Goal: Find specific page/section: Find specific page/section

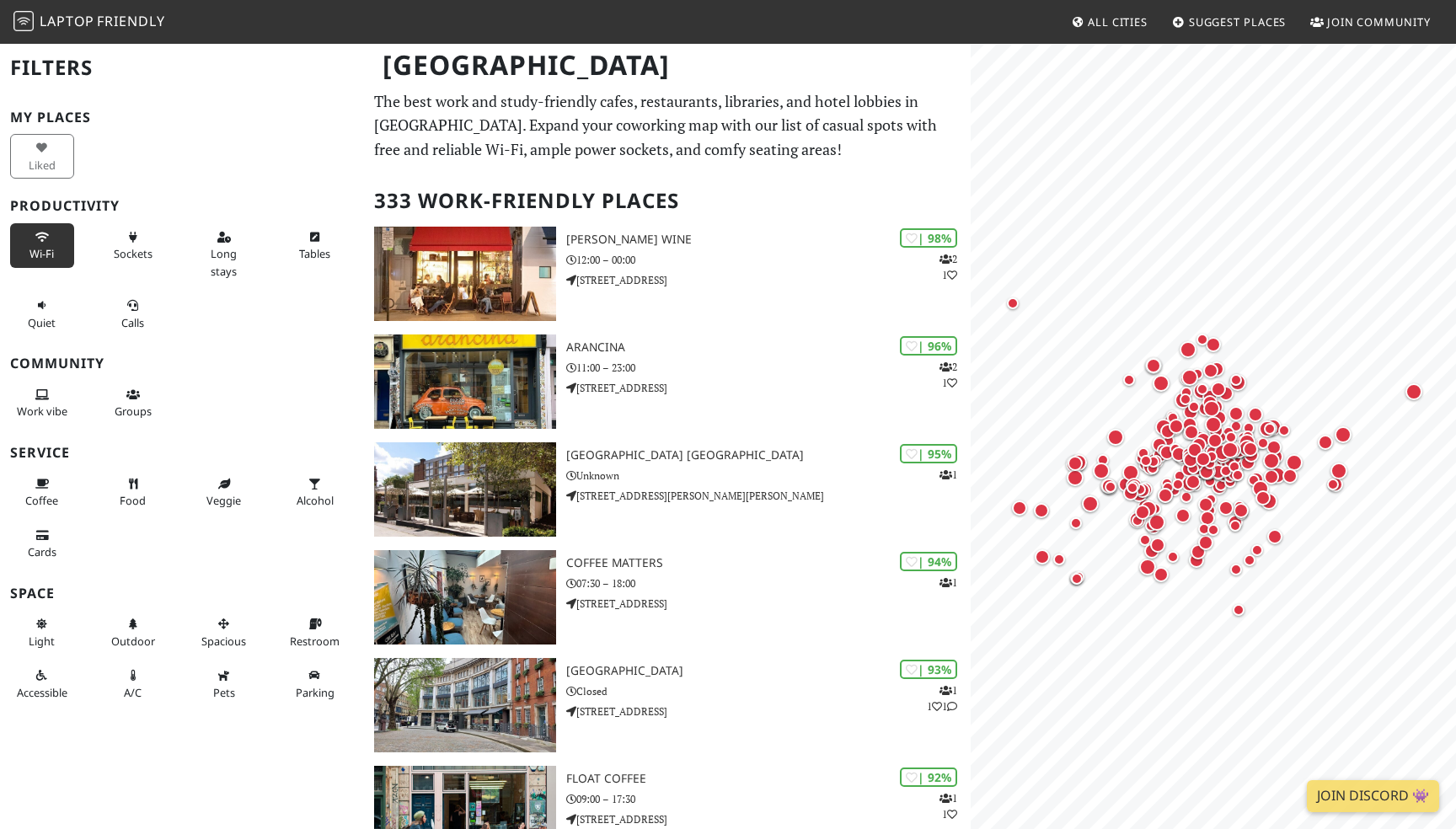
click at [47, 256] on span "Wi-Fi" at bounding box center [41, 254] width 24 height 16
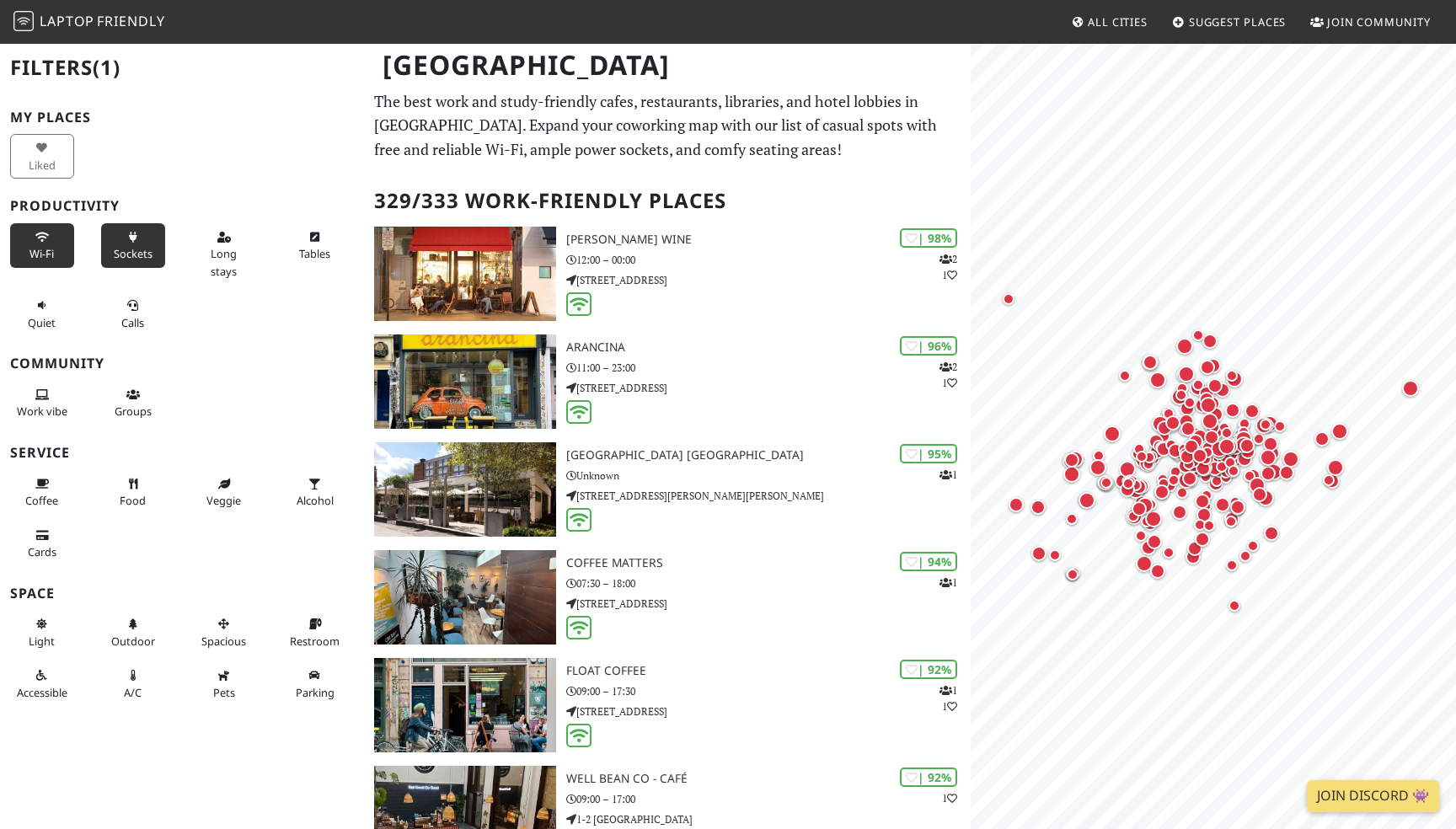
click at [130, 258] on span "Sockets" at bounding box center [133, 254] width 39 height 16
click at [218, 258] on span "Long stays" at bounding box center [224, 262] width 26 height 32
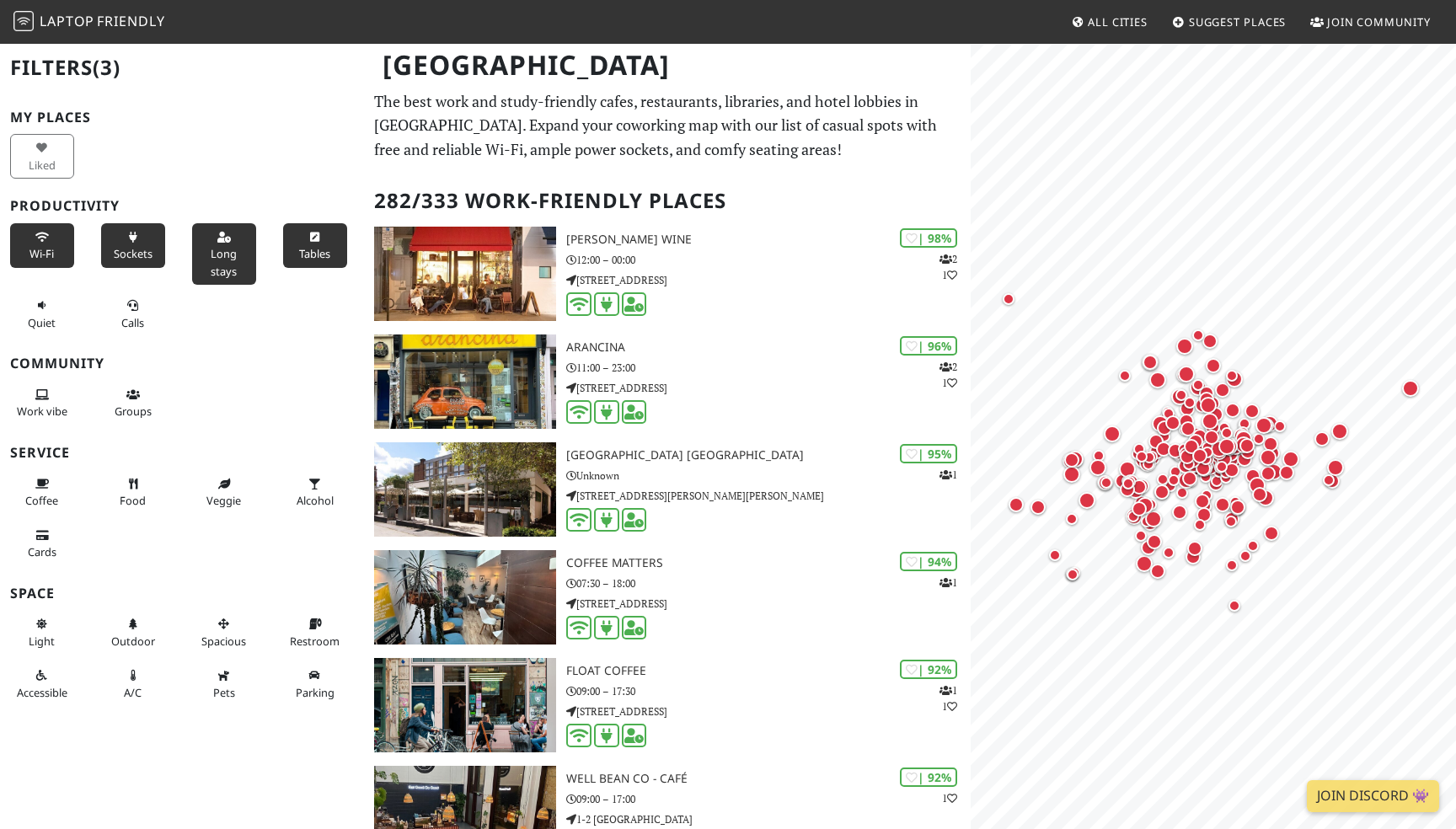
click at [319, 256] on span "Tables" at bounding box center [314, 254] width 31 height 16
click at [45, 320] on span "Quiet" at bounding box center [41, 323] width 28 height 16
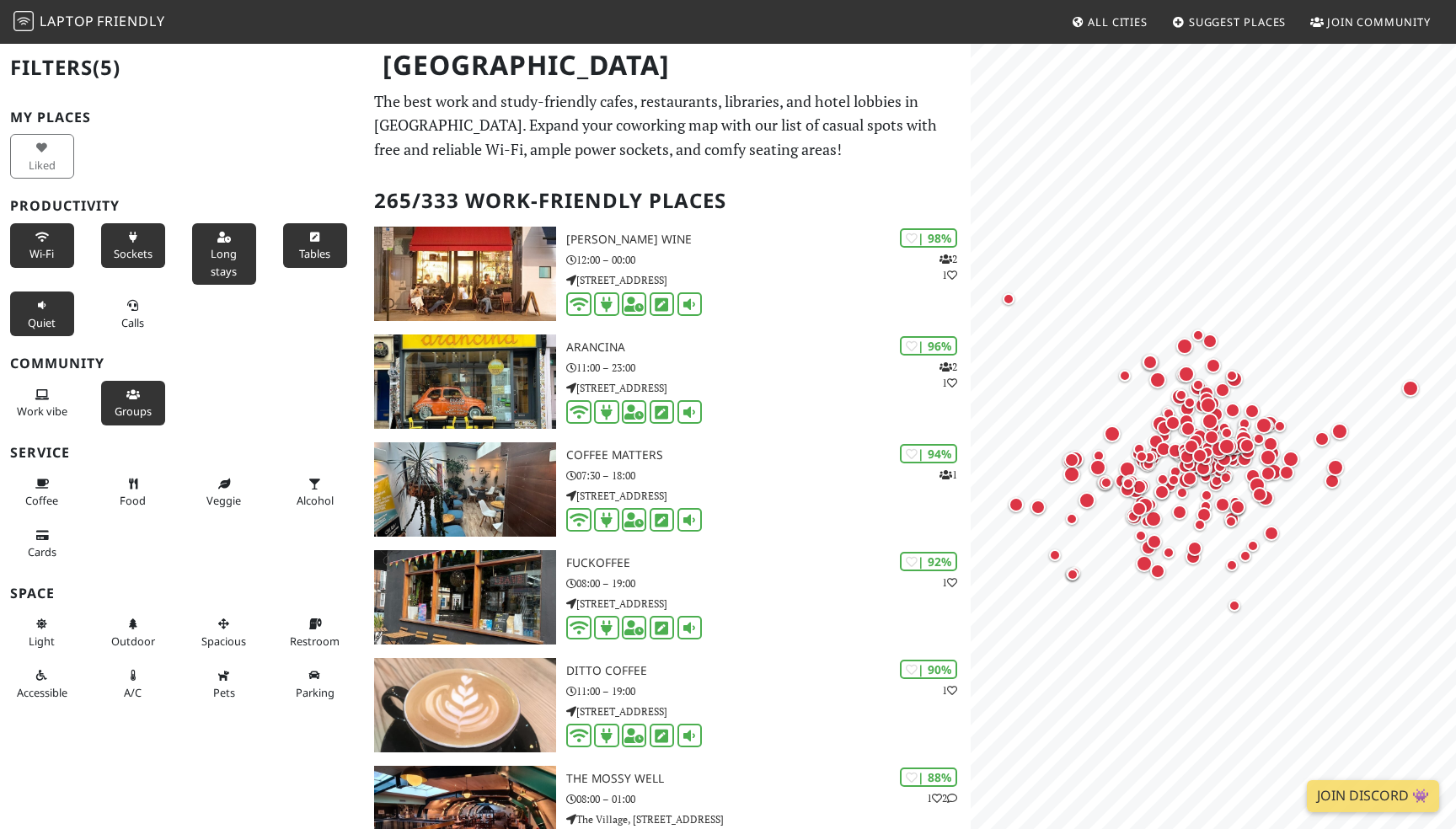
click at [120, 402] on button "Groups" at bounding box center [133, 403] width 64 height 45
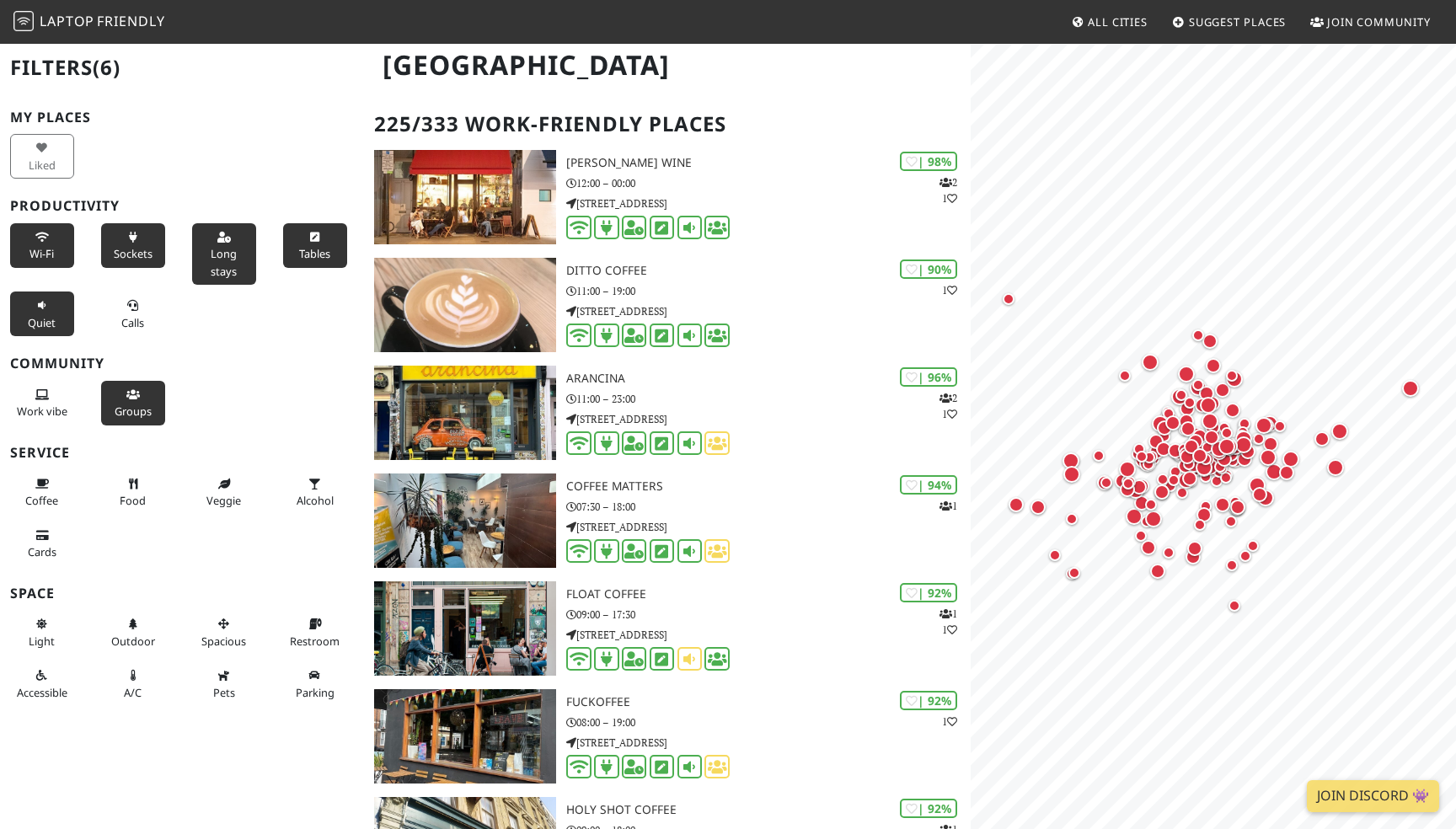
scroll to position [79, 0]
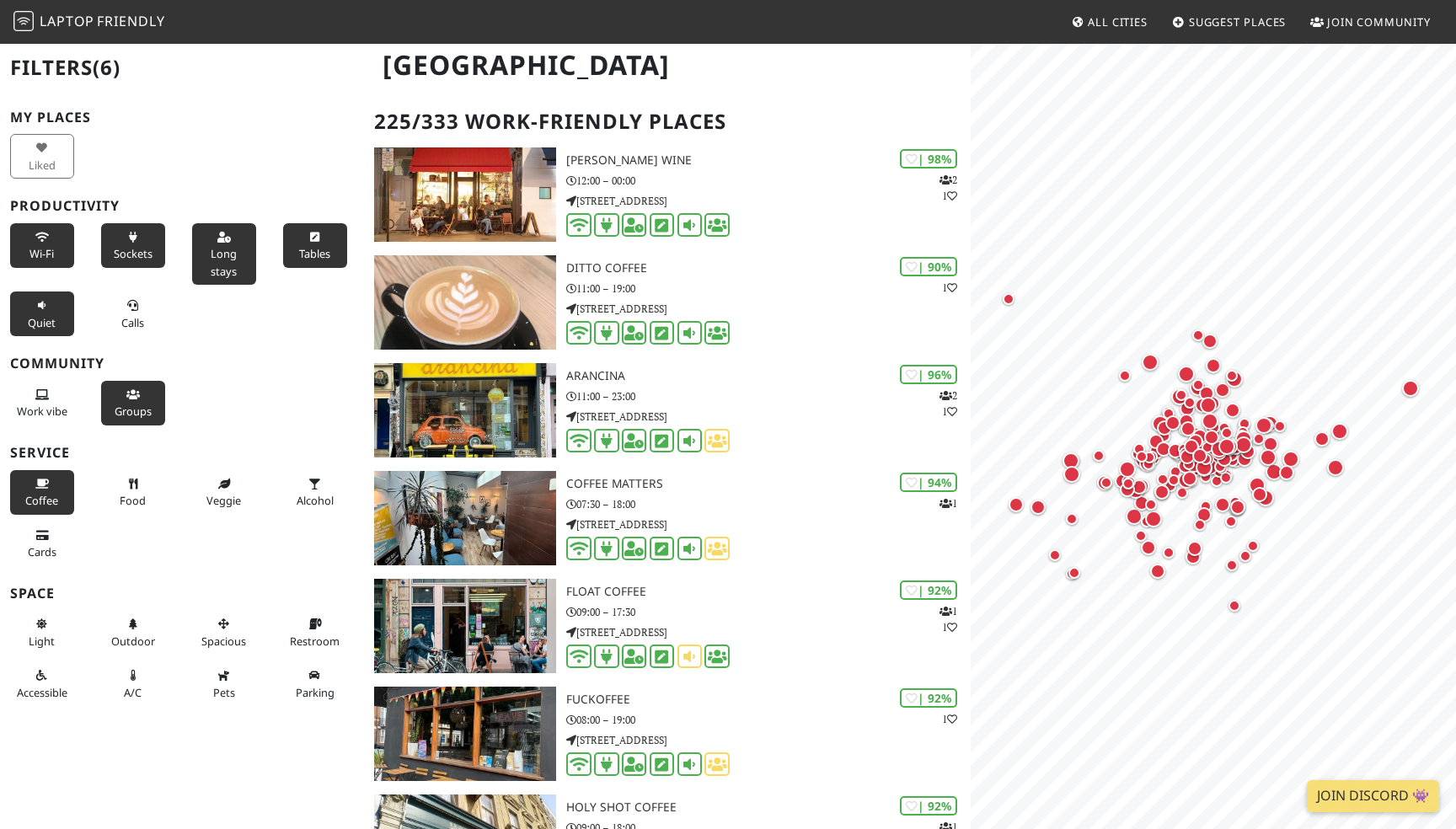
click at [40, 493] on span "Coffee" at bounding box center [41, 501] width 33 height 16
click at [118, 491] on button "Food" at bounding box center [133, 492] width 64 height 45
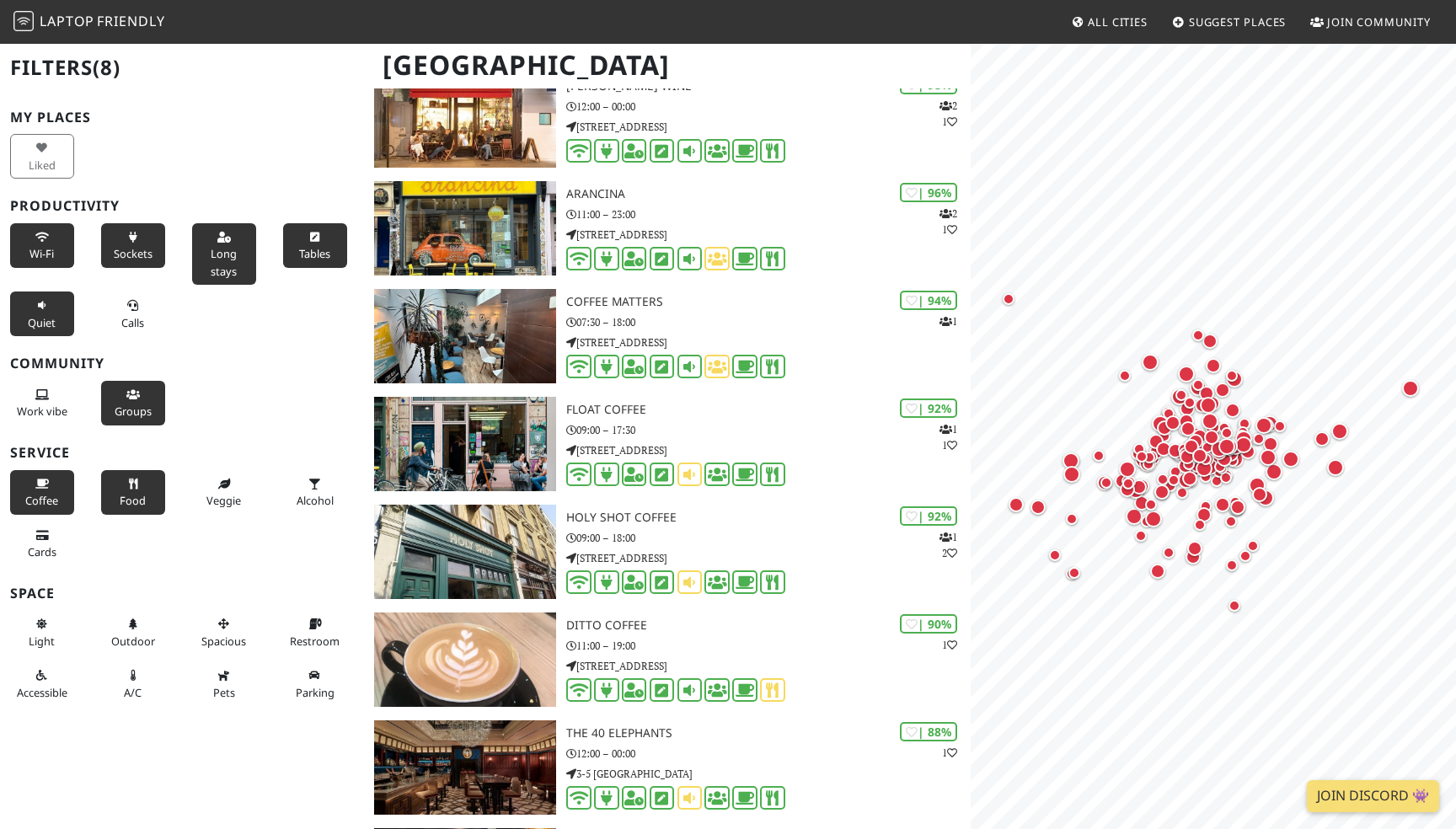
scroll to position [155, 0]
click at [35, 636] on span "Light" at bounding box center [41, 642] width 26 height 16
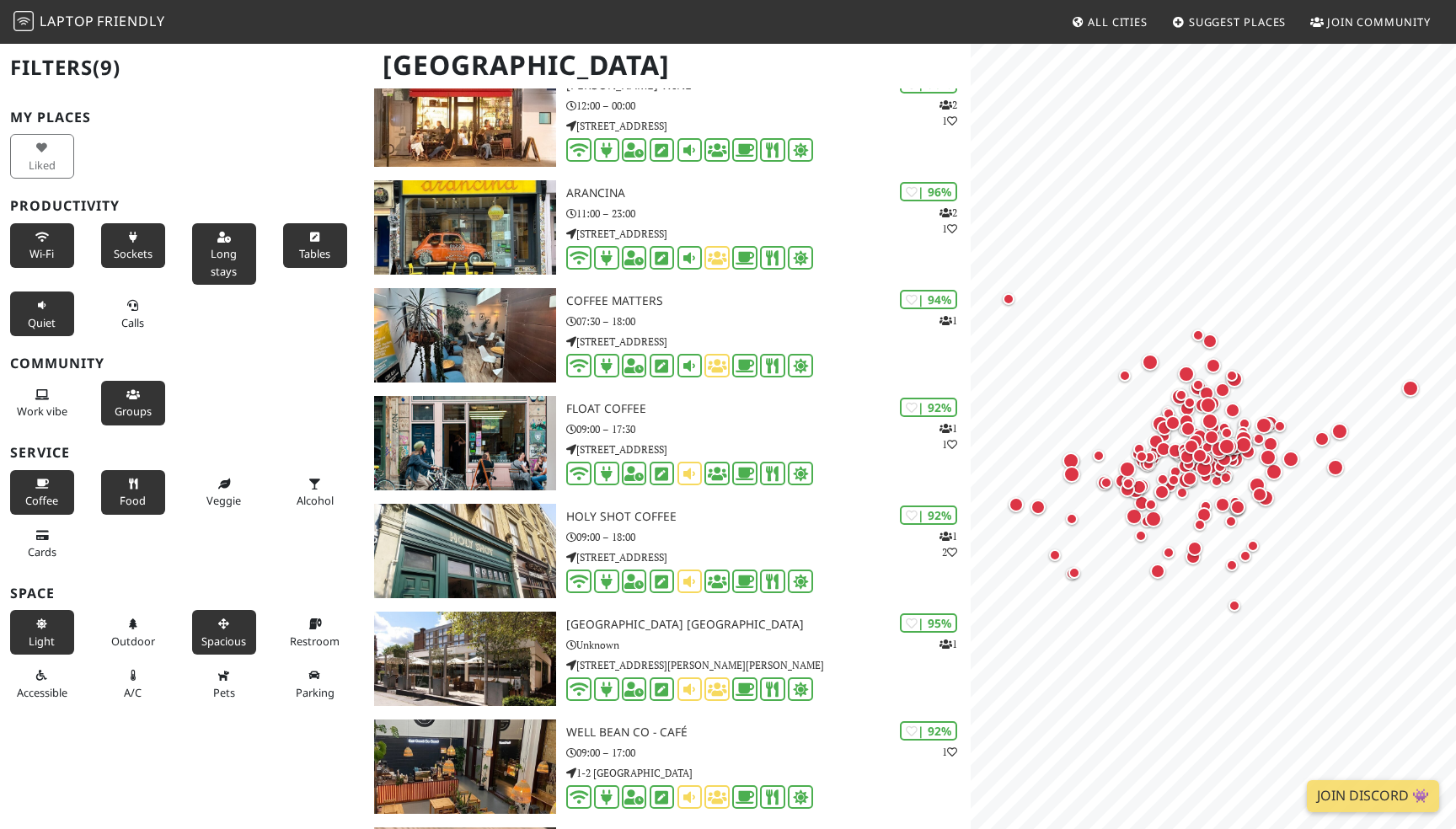
click at [220, 636] on span "Spacious" at bounding box center [224, 642] width 45 height 16
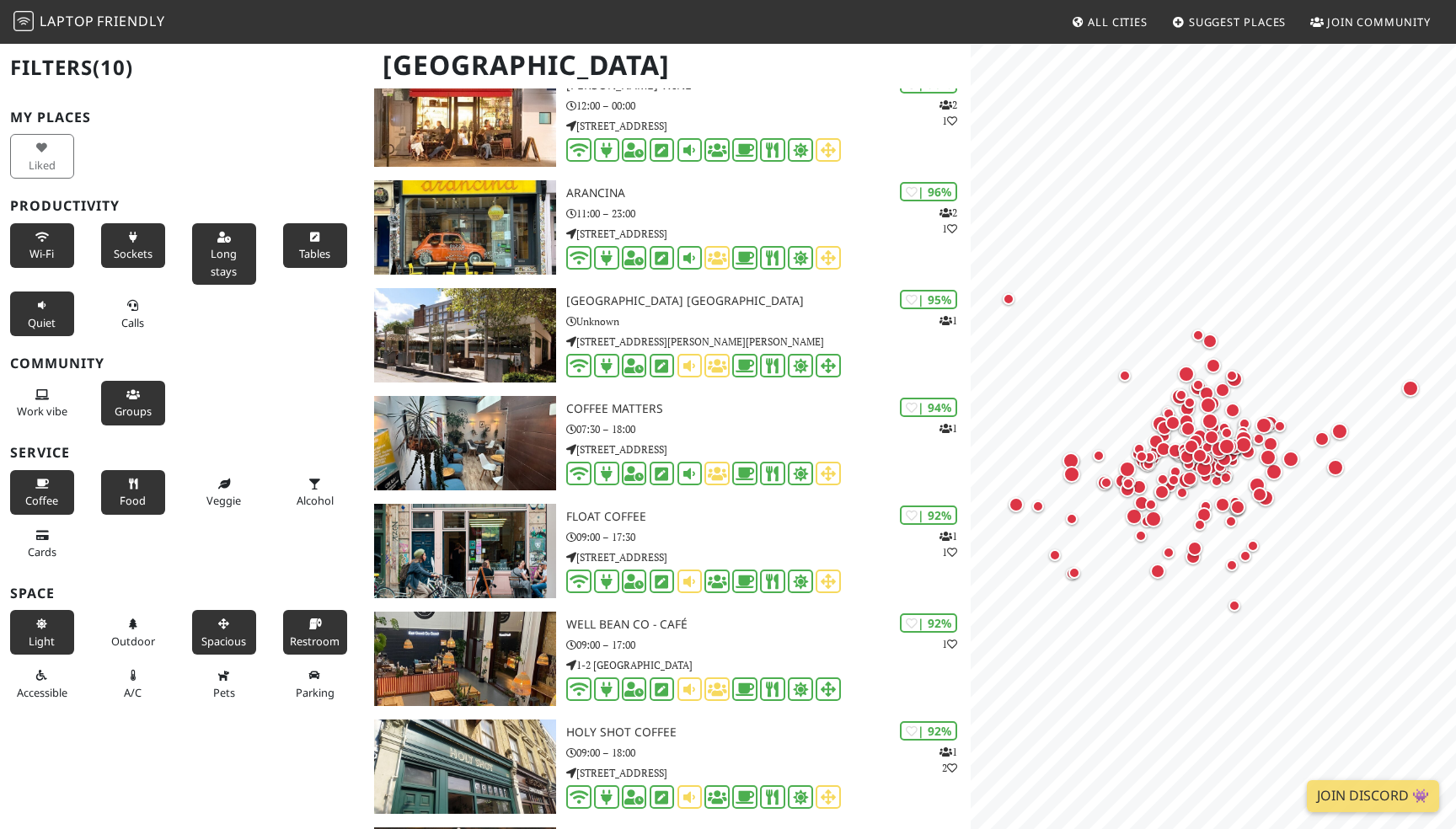
click at [321, 636] on span "Restroom" at bounding box center [315, 642] width 50 height 16
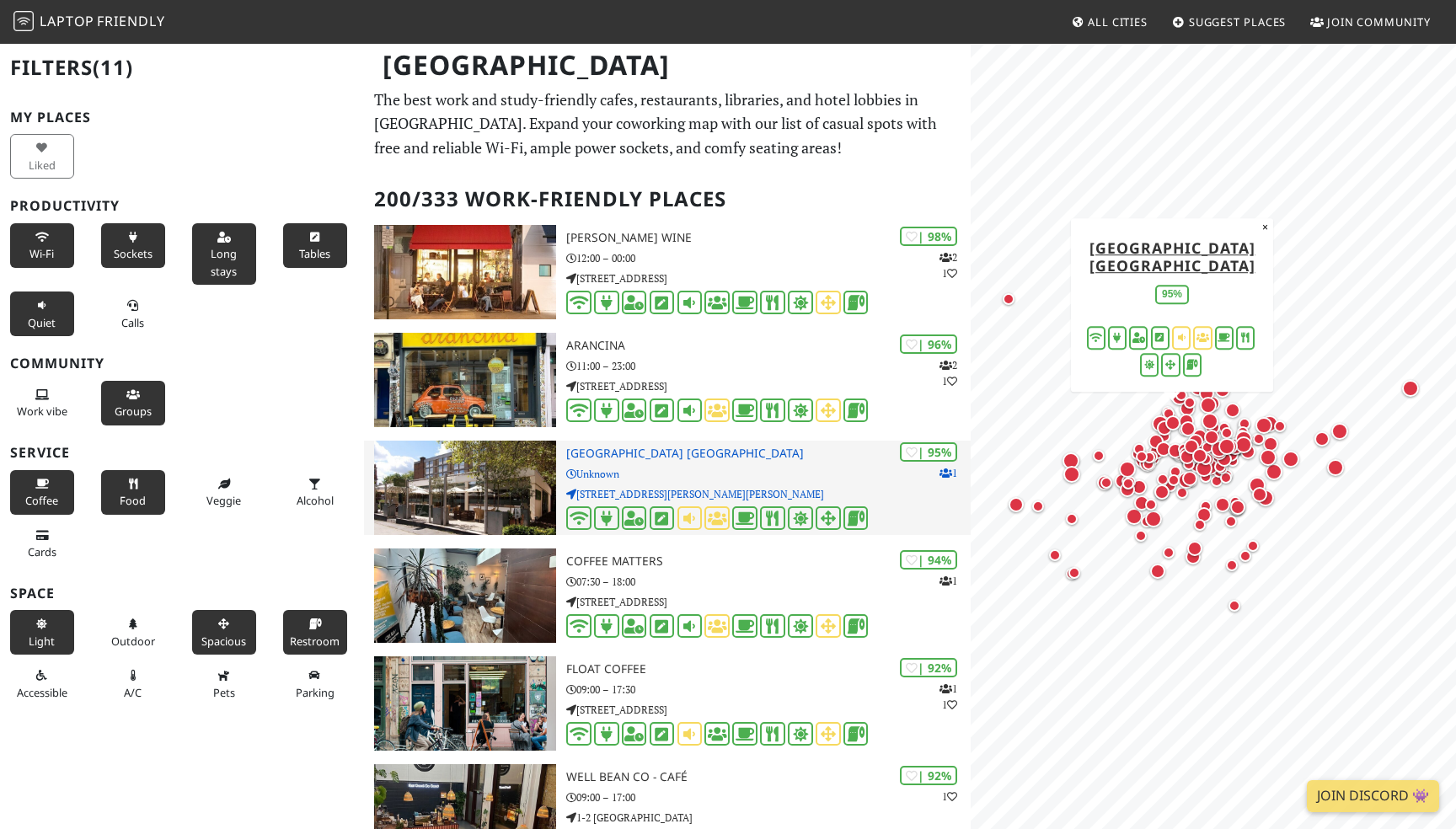
scroll to position [0, 0]
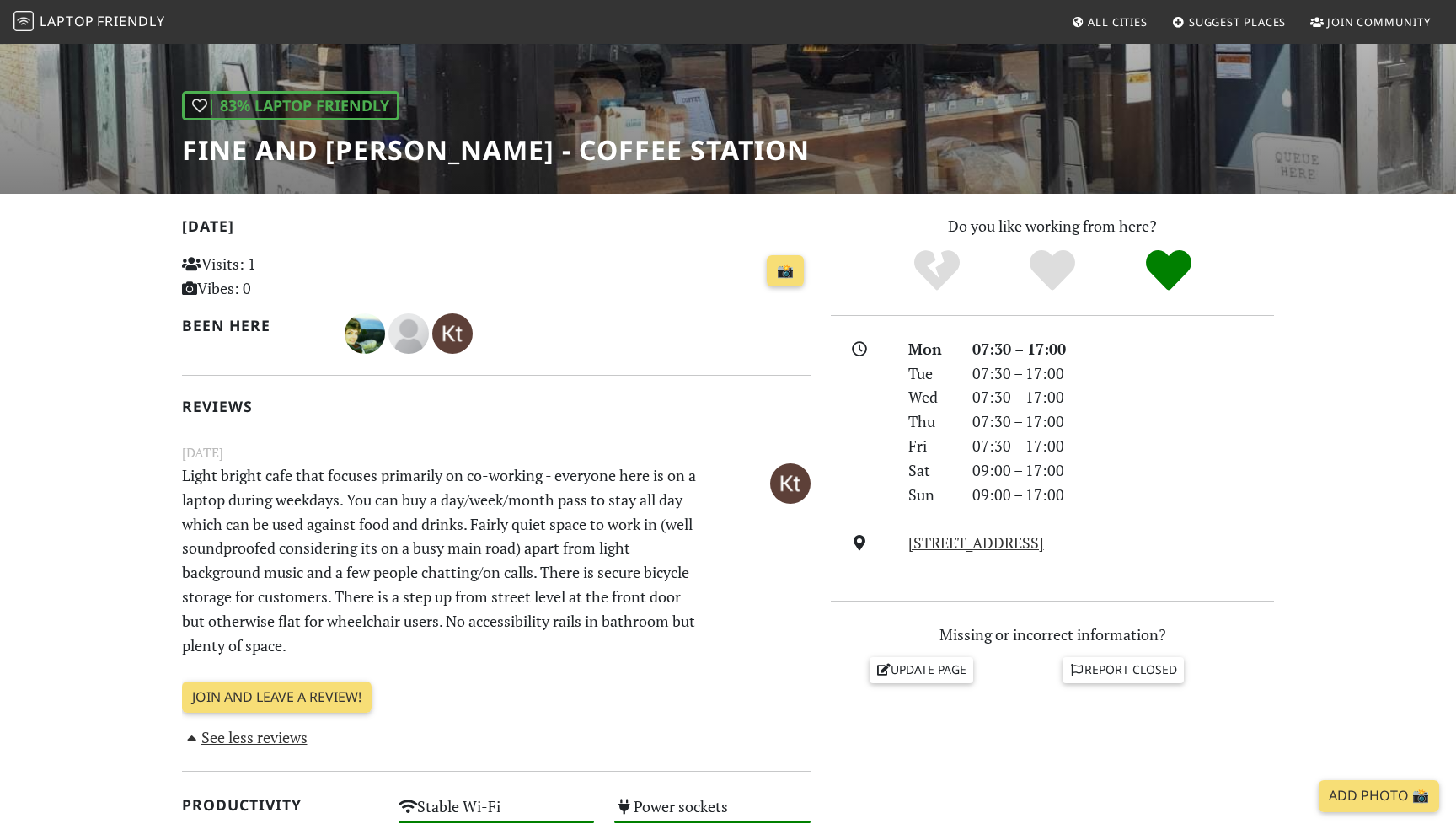
scroll to position [199, 0]
click at [788, 263] on link "📸" at bounding box center [785, 270] width 37 height 32
